Goal: Information Seeking & Learning: Learn about a topic

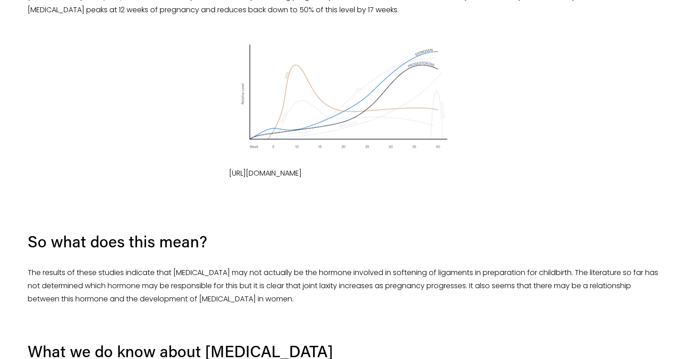
scroll to position [1059, 0]
